Goal: Transaction & Acquisition: Download file/media

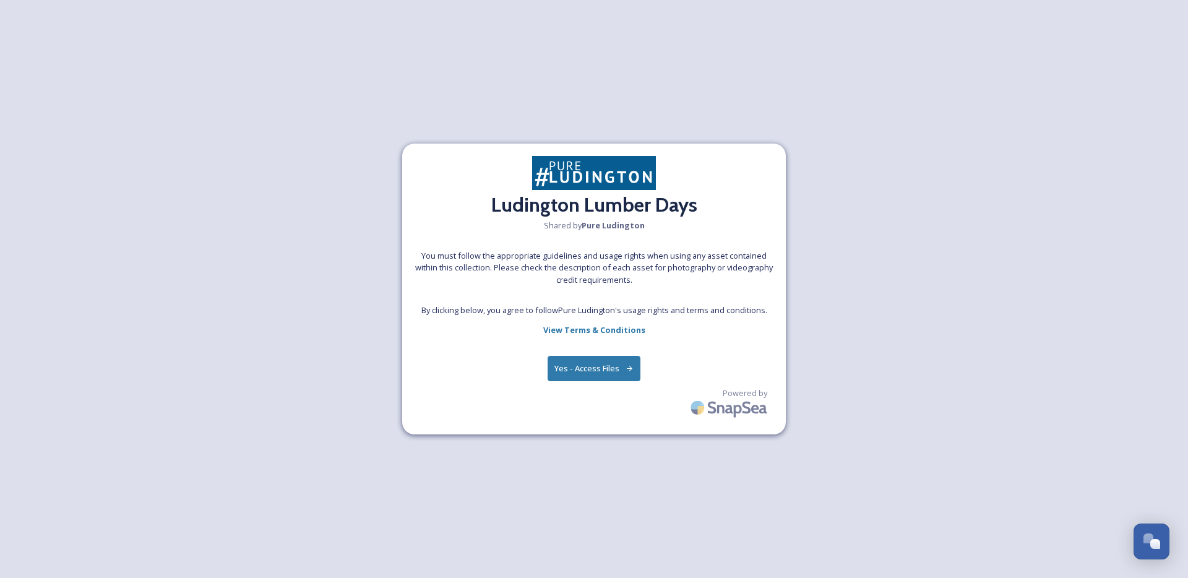
click at [605, 377] on button "Yes - Access Files" at bounding box center [593, 368] width 93 height 25
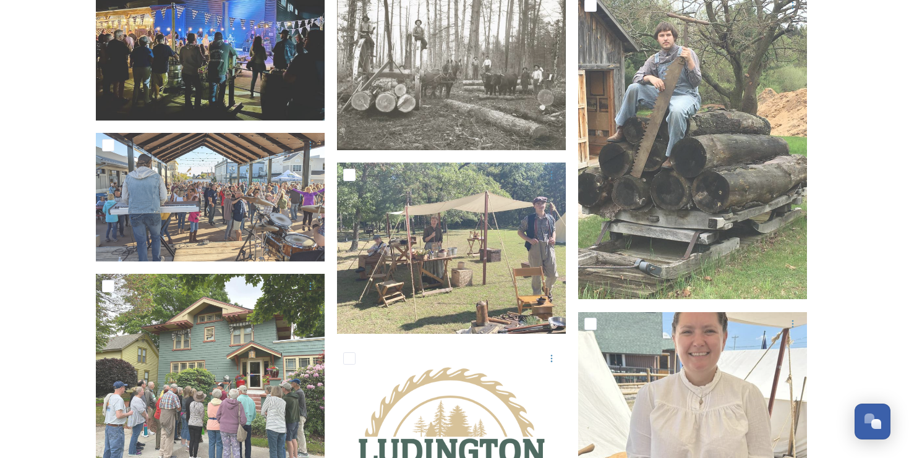
scroll to position [770, 0]
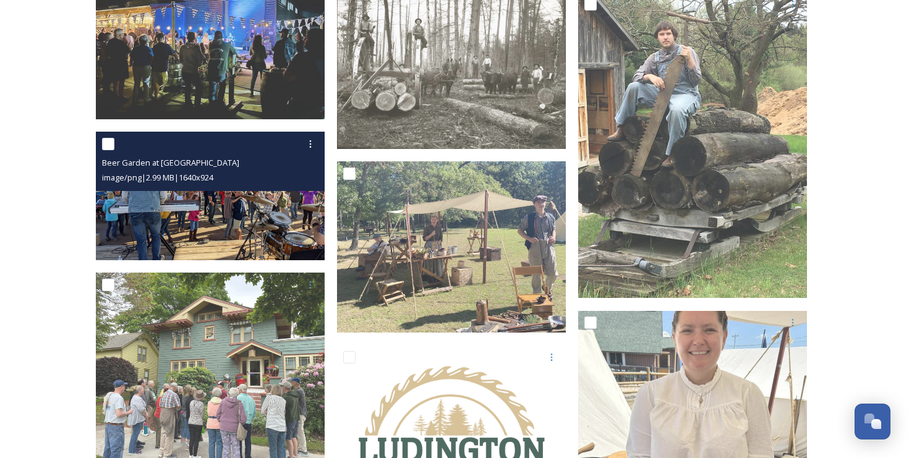
click at [111, 145] on input "checkbox" at bounding box center [108, 144] width 12 height 12
checkbox input "true"
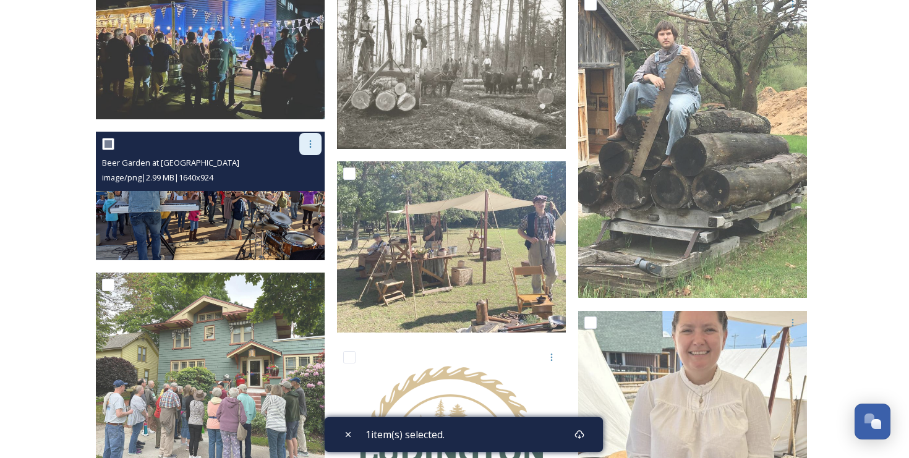
click at [314, 145] on icon at bounding box center [311, 144] width 10 height 10
click at [298, 191] on span "Download" at bounding box center [296, 195] width 38 height 12
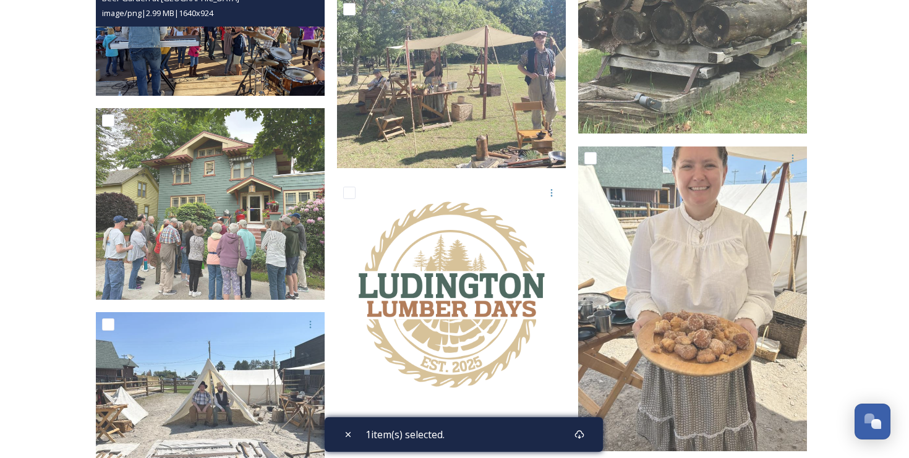
scroll to position [1031, 0]
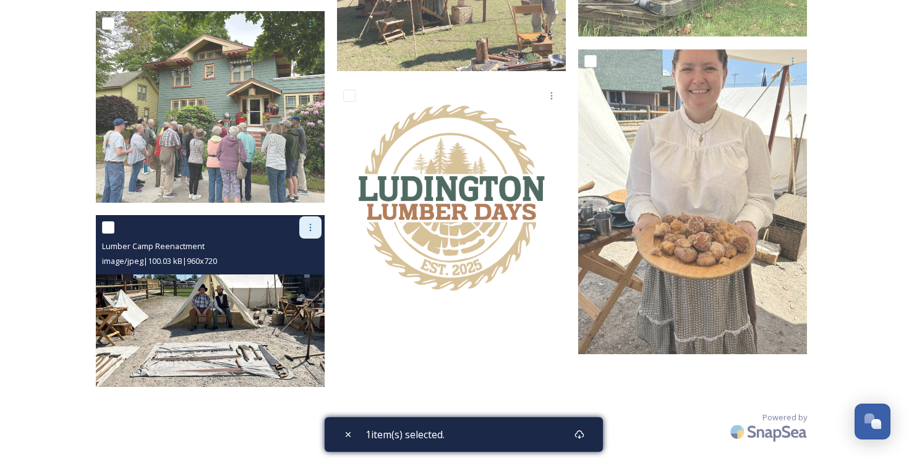
click at [309, 226] on icon at bounding box center [311, 228] width 10 height 10
click at [299, 275] on span "Download" at bounding box center [296, 279] width 38 height 12
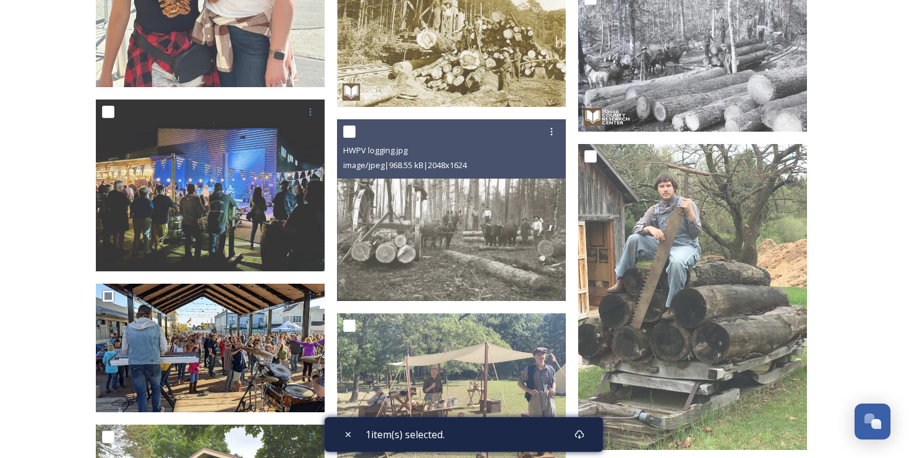
scroll to position [617, 0]
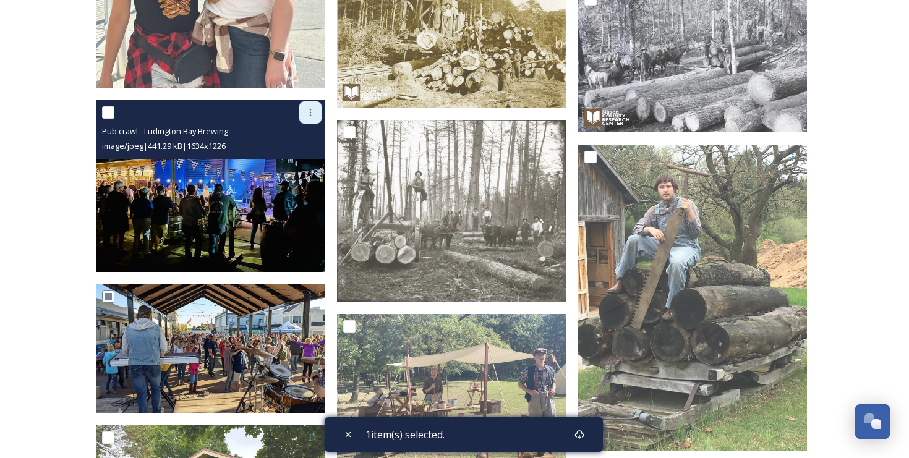
click at [309, 113] on icon at bounding box center [311, 113] width 10 height 10
click at [298, 159] on span "Download" at bounding box center [296, 164] width 38 height 12
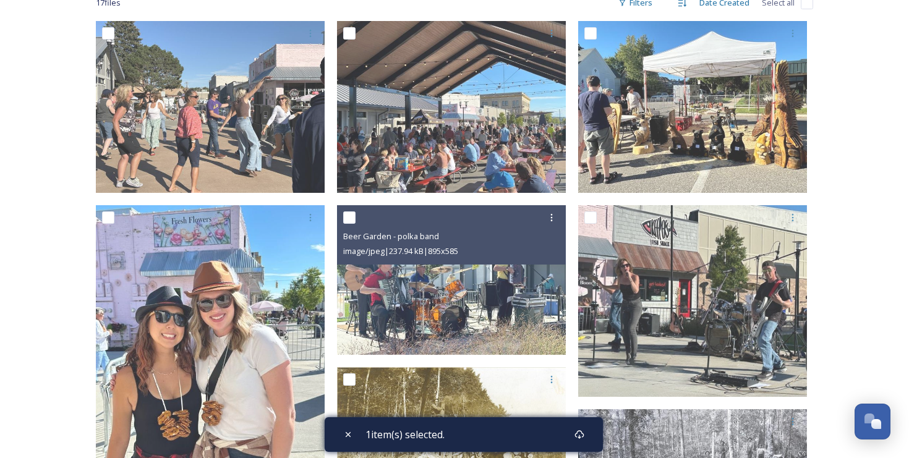
scroll to position [193, 0]
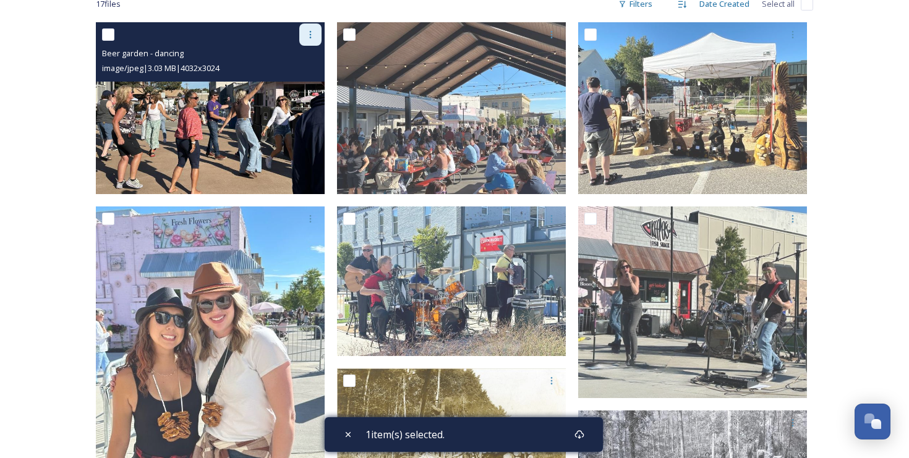
click at [309, 33] on icon at bounding box center [311, 35] width 10 height 10
click at [296, 81] on span "Download" at bounding box center [296, 86] width 38 height 12
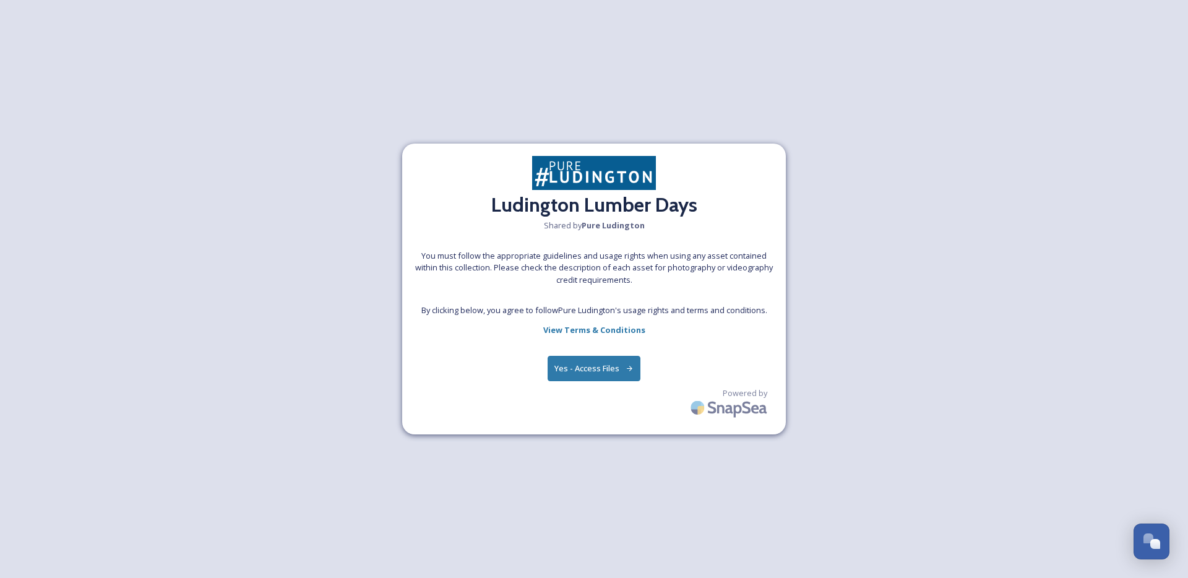
click at [580, 372] on button "Yes - Access Files" at bounding box center [593, 368] width 93 height 25
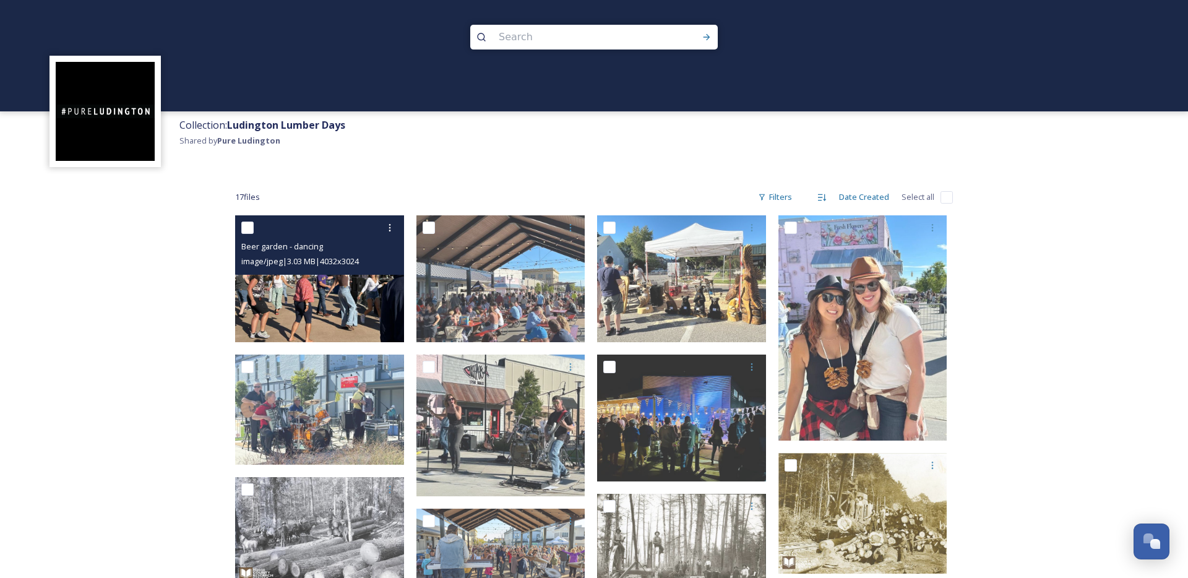
click at [270, 290] on img at bounding box center [319, 278] width 169 height 127
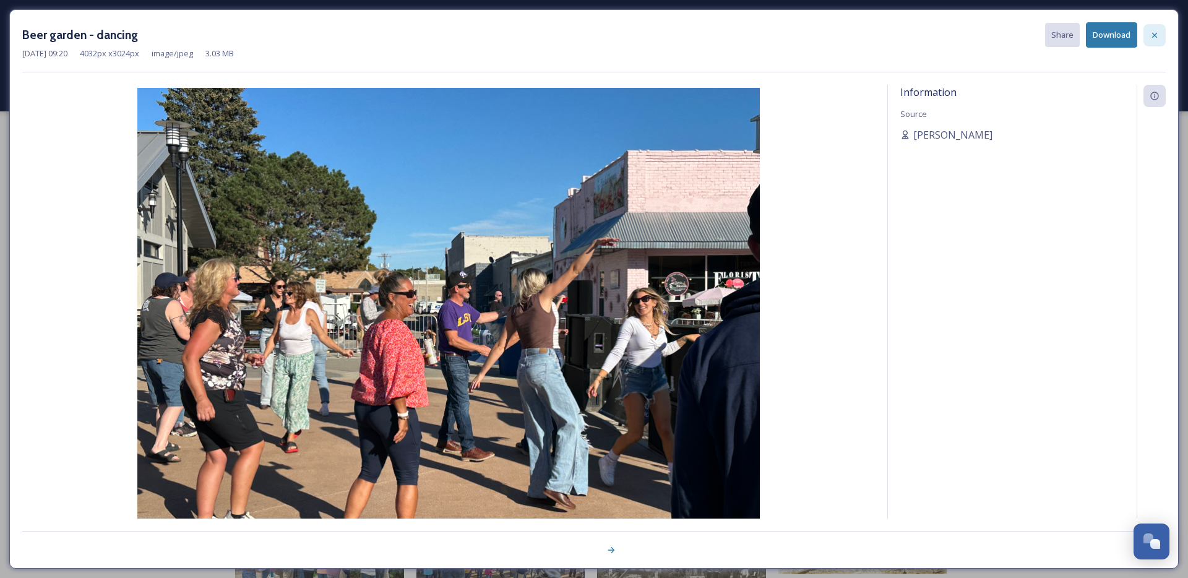
click at [1154, 37] on icon at bounding box center [1154, 35] width 10 height 10
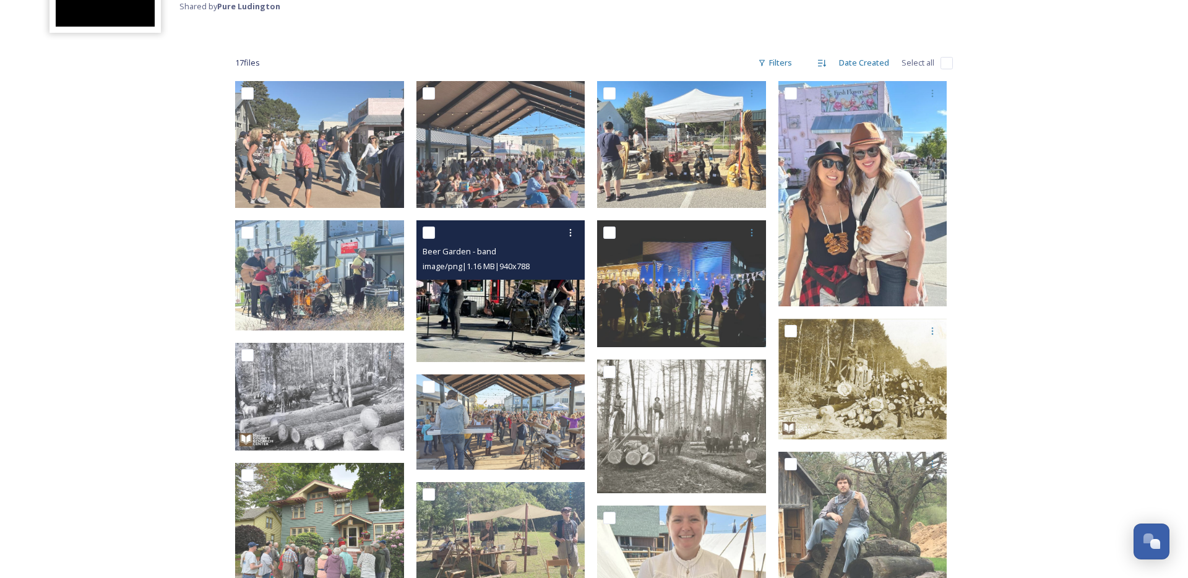
scroll to position [133, 0]
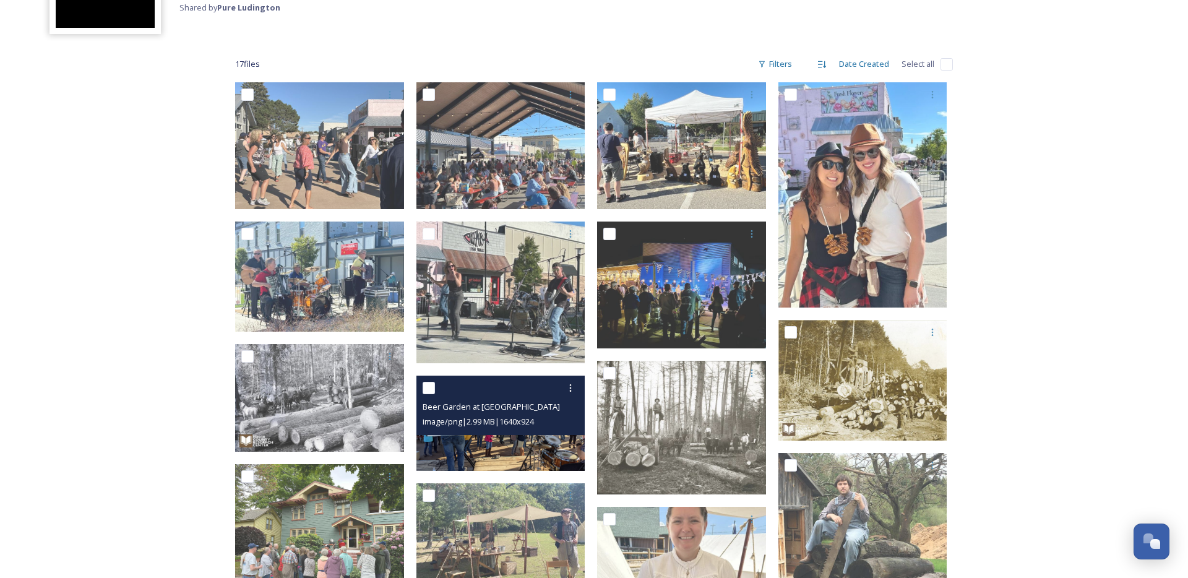
click at [478, 453] on img at bounding box center [500, 422] width 169 height 95
